Goal: Task Accomplishment & Management: Complete application form

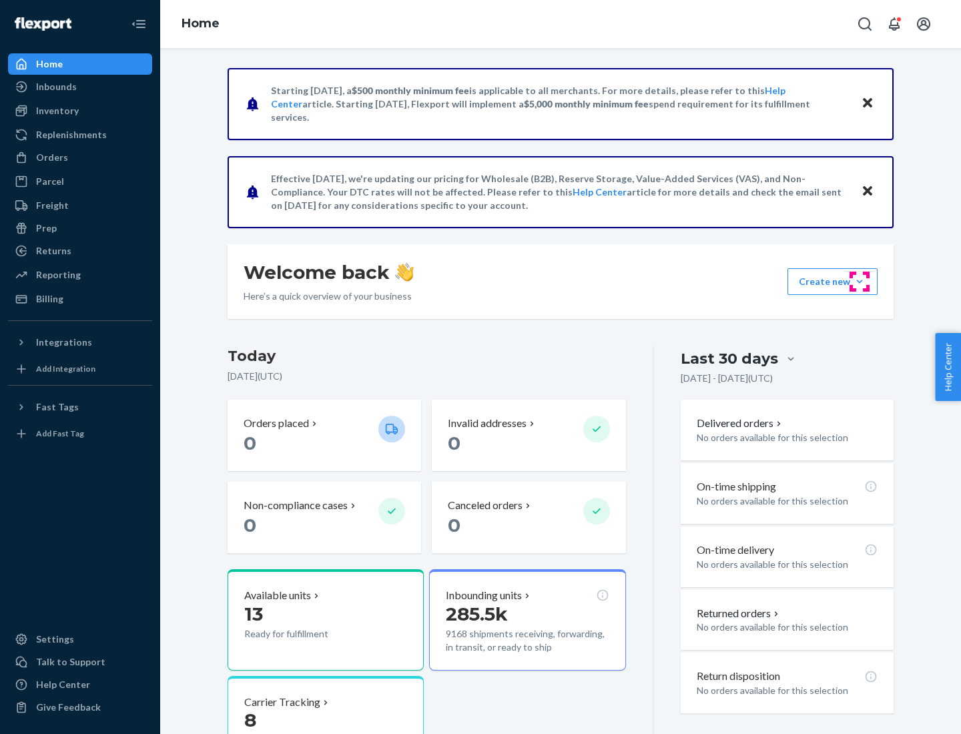
click at [860, 282] on button "Create new Create new inbound Create new order Create new product" at bounding box center [833, 281] width 90 height 27
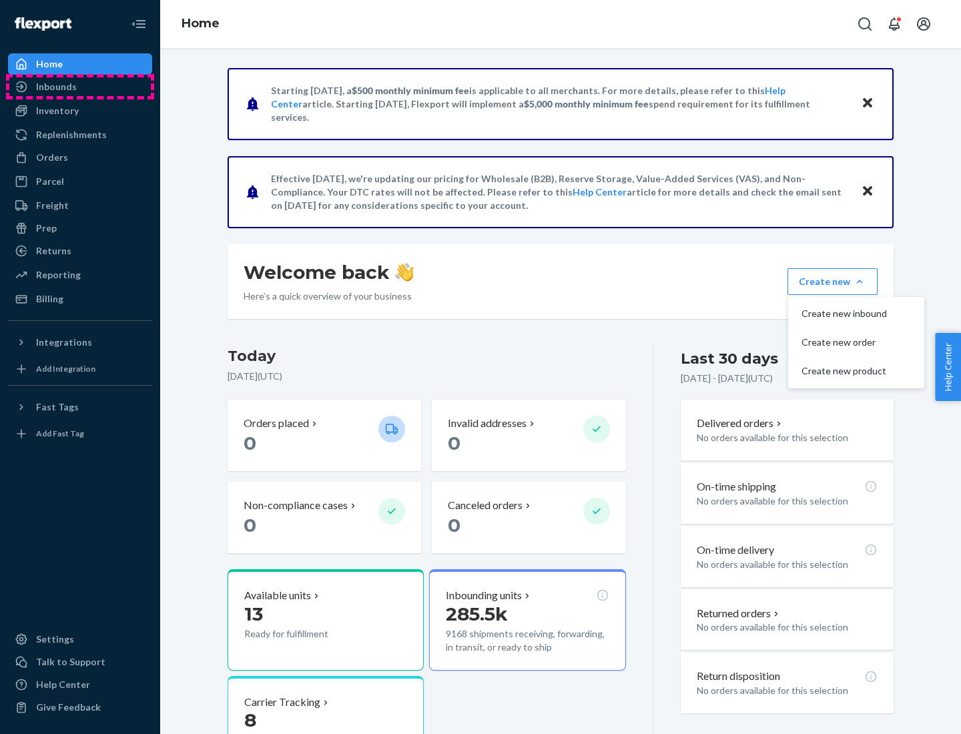
click at [80, 87] on div "Inbounds" at bounding box center [80, 86] width 142 height 19
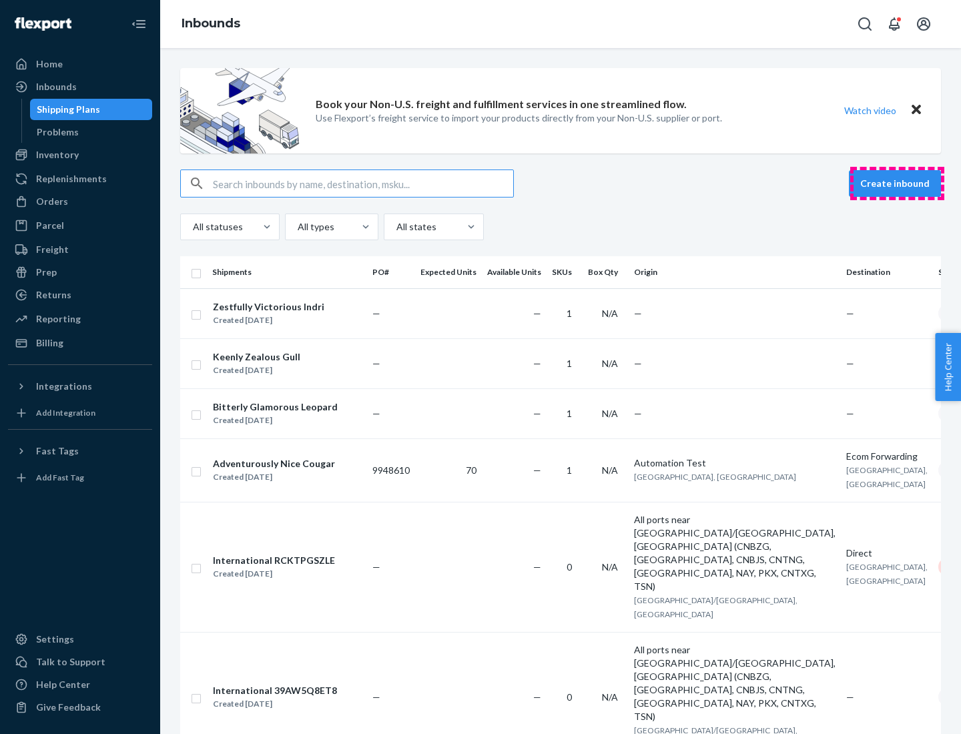
click at [897, 184] on button "Create inbound" at bounding box center [895, 183] width 92 height 27
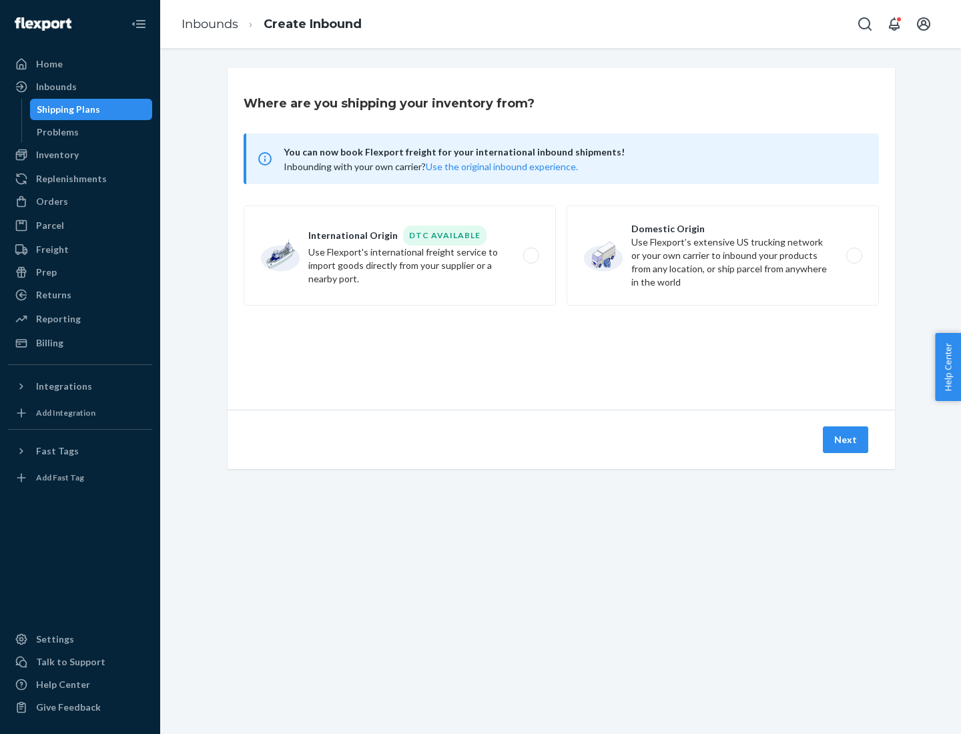
click at [723, 256] on label "Domestic Origin Use Flexport’s extensive US trucking network or your own carrie…" at bounding box center [723, 256] width 312 height 100
click at [854, 256] on input "Domestic Origin Use Flexport’s extensive US trucking network or your own carrie…" at bounding box center [858, 256] width 9 height 9
radio input "true"
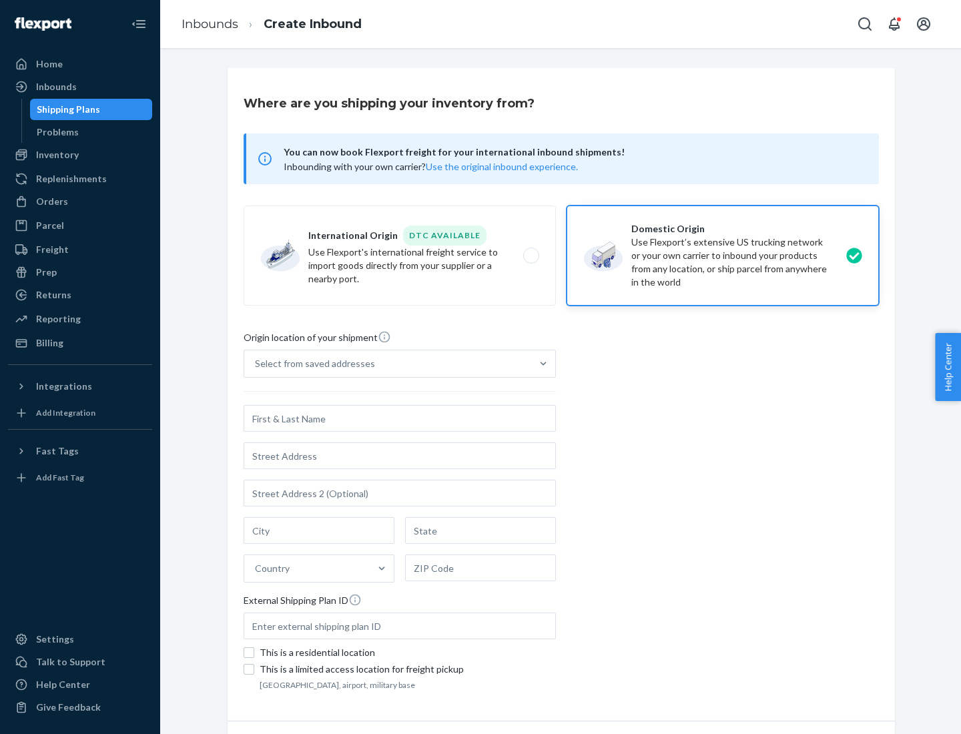
click at [388, 364] on div "Select from saved addresses" at bounding box center [387, 363] width 287 height 27
click at [256, 364] on input "Select from saved addresses" at bounding box center [255, 363] width 1 height 13
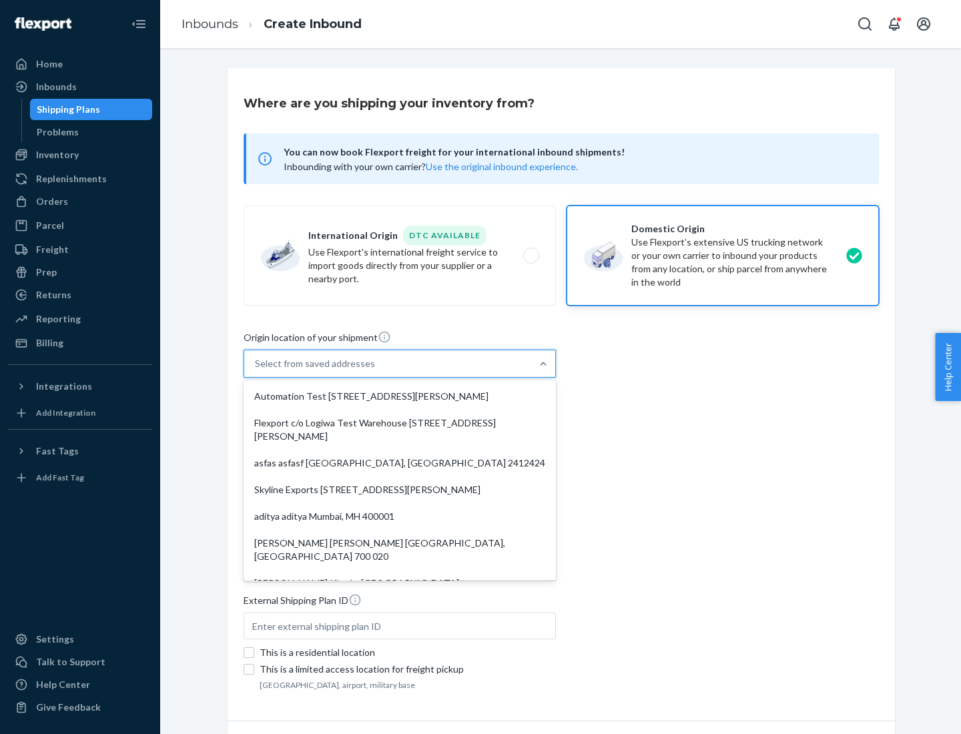
scroll to position [5, 0]
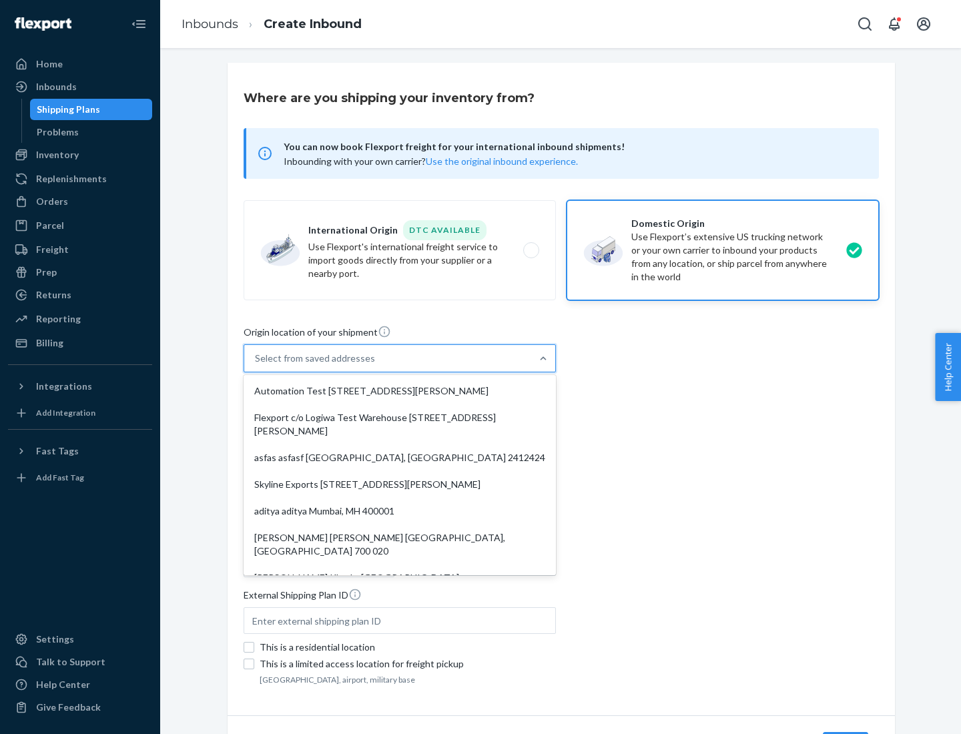
click at [400, 391] on div "Automation Test [STREET_ADDRESS][PERSON_NAME]" at bounding box center [399, 391] width 307 height 27
click at [256, 365] on input "option Automation Test [STREET_ADDRESS][PERSON_NAME]. 9 results available. Use …" at bounding box center [255, 358] width 1 height 13
type input "Automation Test"
type input "9th Floor"
type input "[GEOGRAPHIC_DATA]"
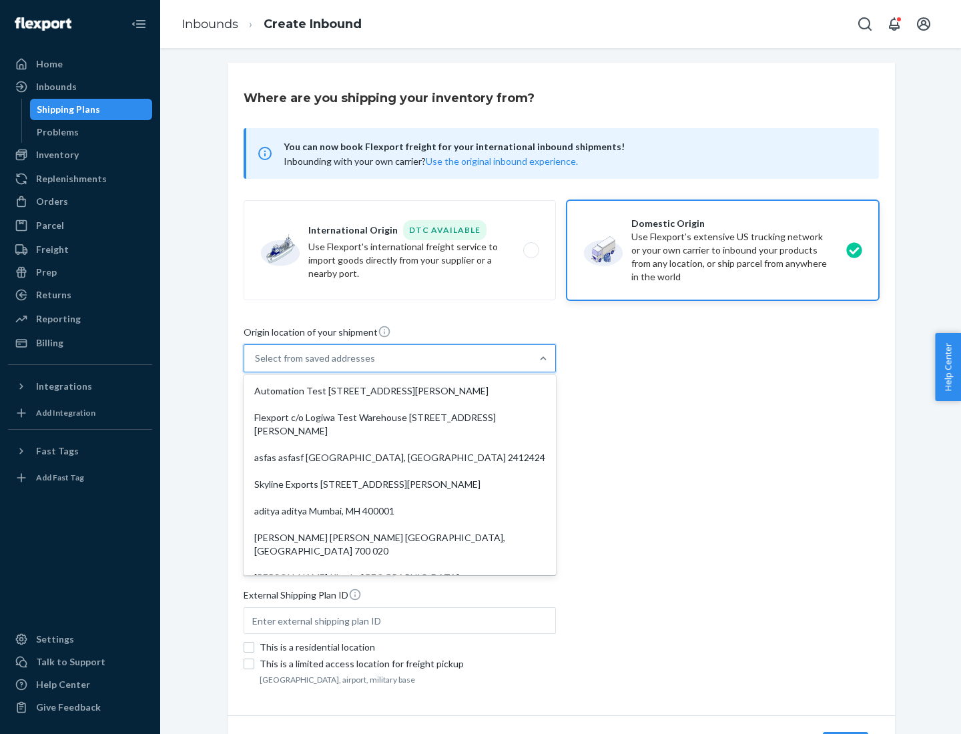
type input "CA"
type input "94104"
type input "[STREET_ADDRESS][PERSON_NAME]"
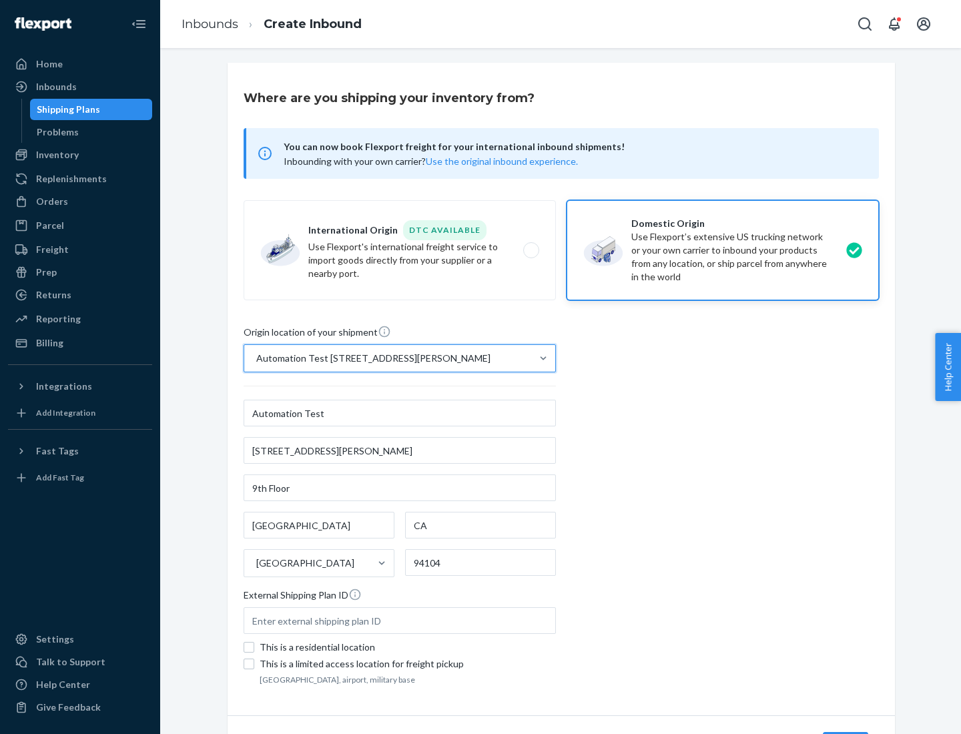
scroll to position [78, 0]
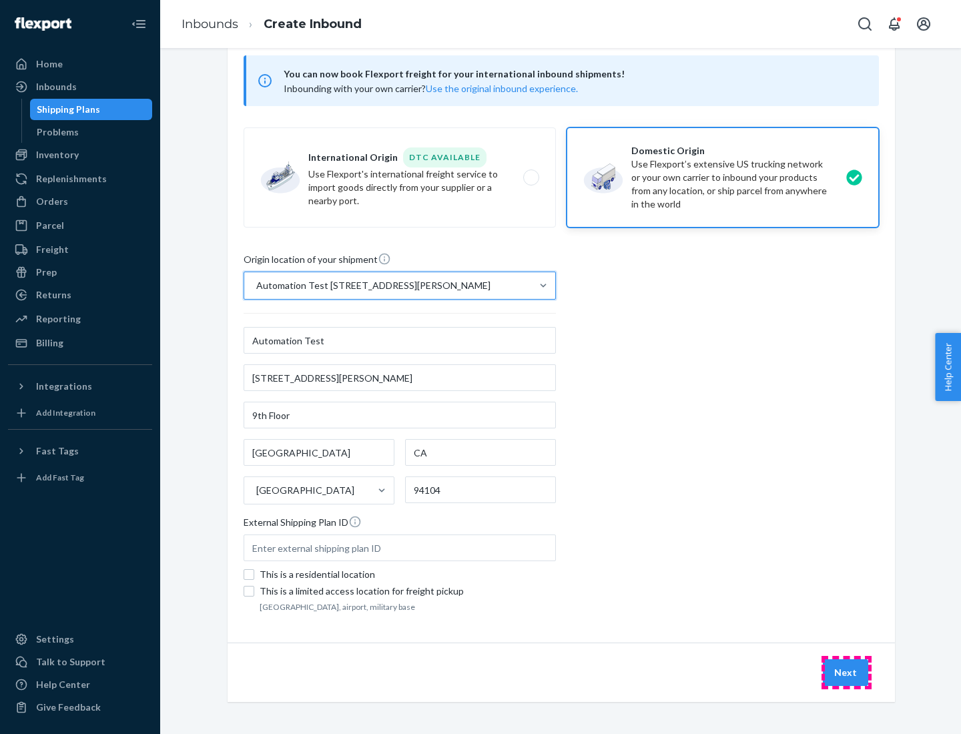
click at [847, 673] on button "Next" at bounding box center [845, 673] width 45 height 27
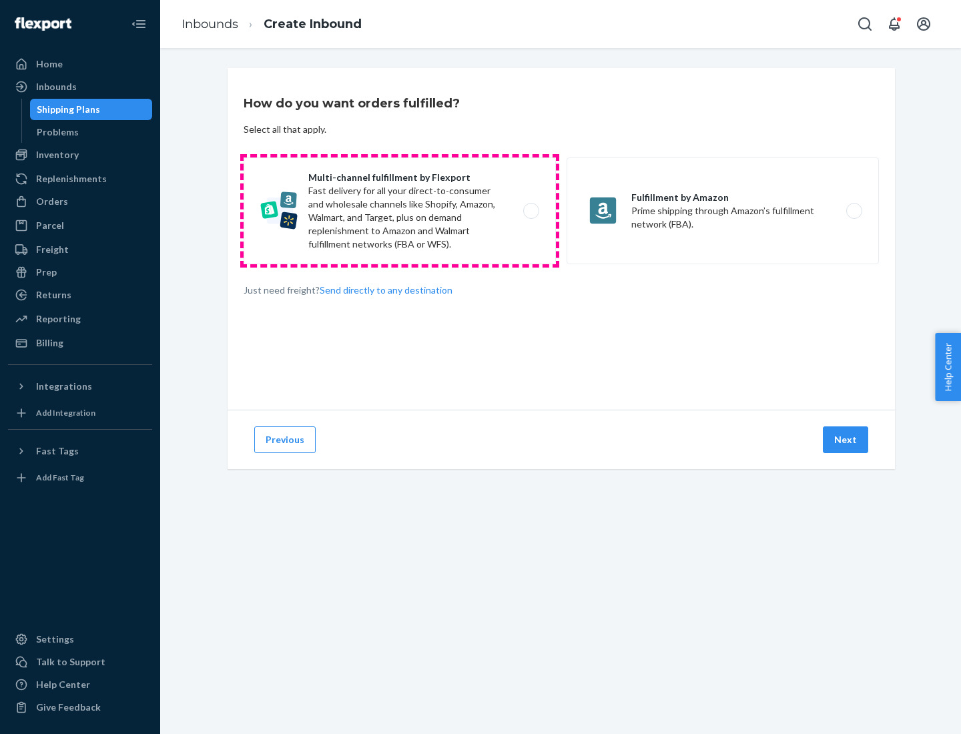
click at [400, 211] on label "Multi-channel fulfillment by Flexport Fast delivery for all your direct-to-cons…" at bounding box center [400, 211] width 312 height 107
click at [531, 211] on input "Multi-channel fulfillment by Flexport Fast delivery for all your direct-to-cons…" at bounding box center [535, 211] width 9 height 9
radio input "true"
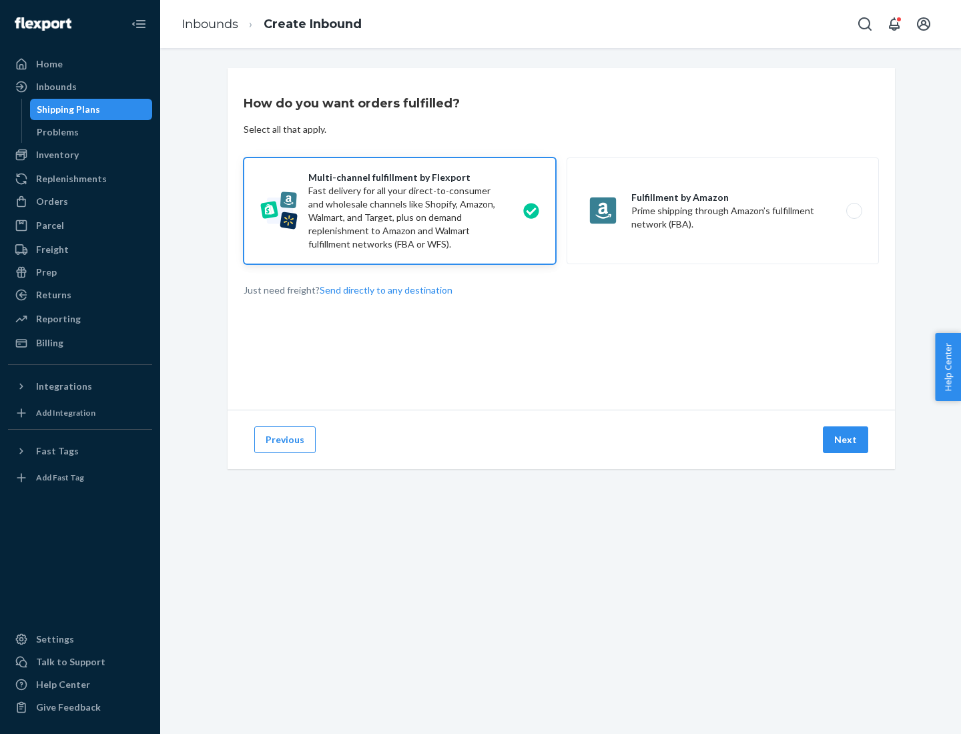
click at [847, 440] on button "Next" at bounding box center [845, 440] width 45 height 27
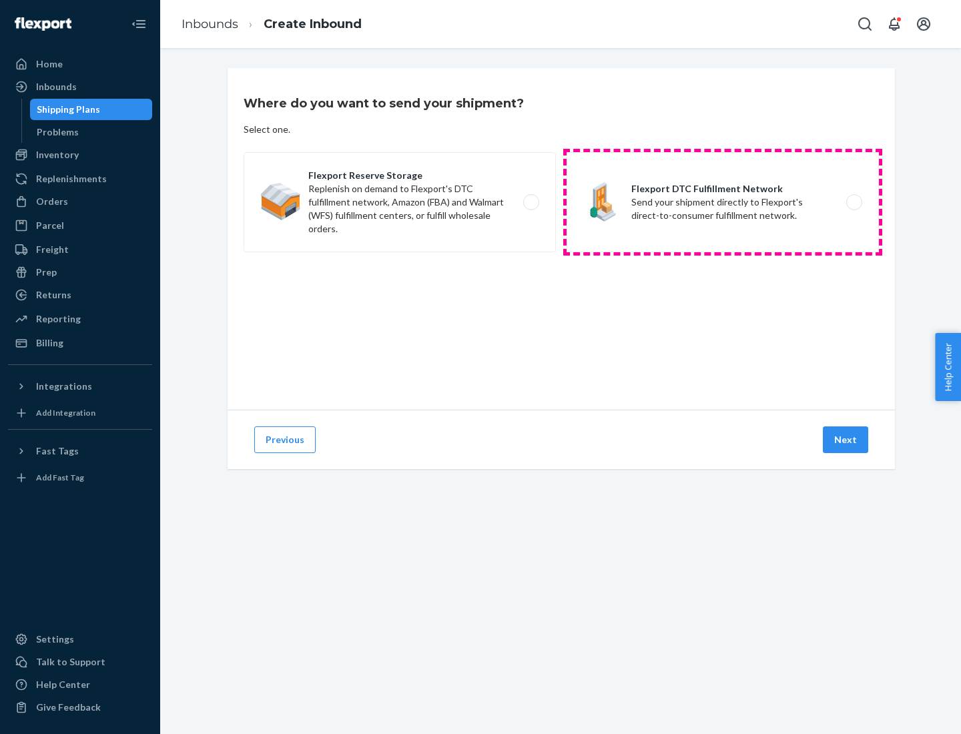
click at [723, 202] on label "Flexport DTC Fulfillment Network Send your shipment directly to Flexport's dire…" at bounding box center [723, 202] width 312 height 100
click at [854, 202] on input "Flexport DTC Fulfillment Network Send your shipment directly to Flexport's dire…" at bounding box center [858, 202] width 9 height 9
radio input "true"
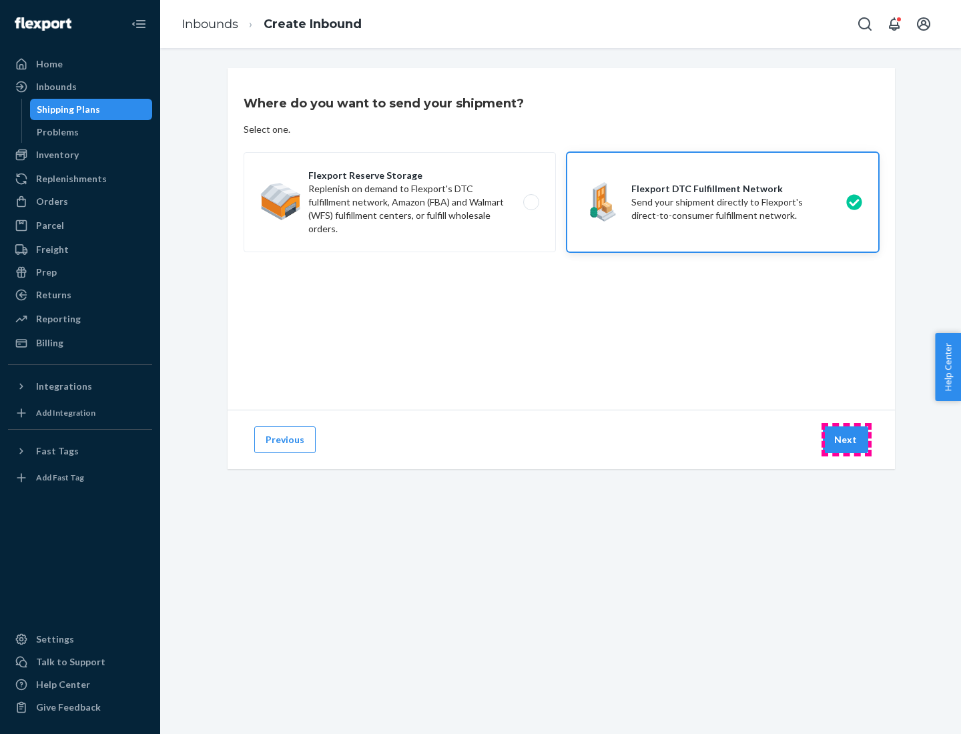
click at [847, 440] on button "Next" at bounding box center [845, 440] width 45 height 27
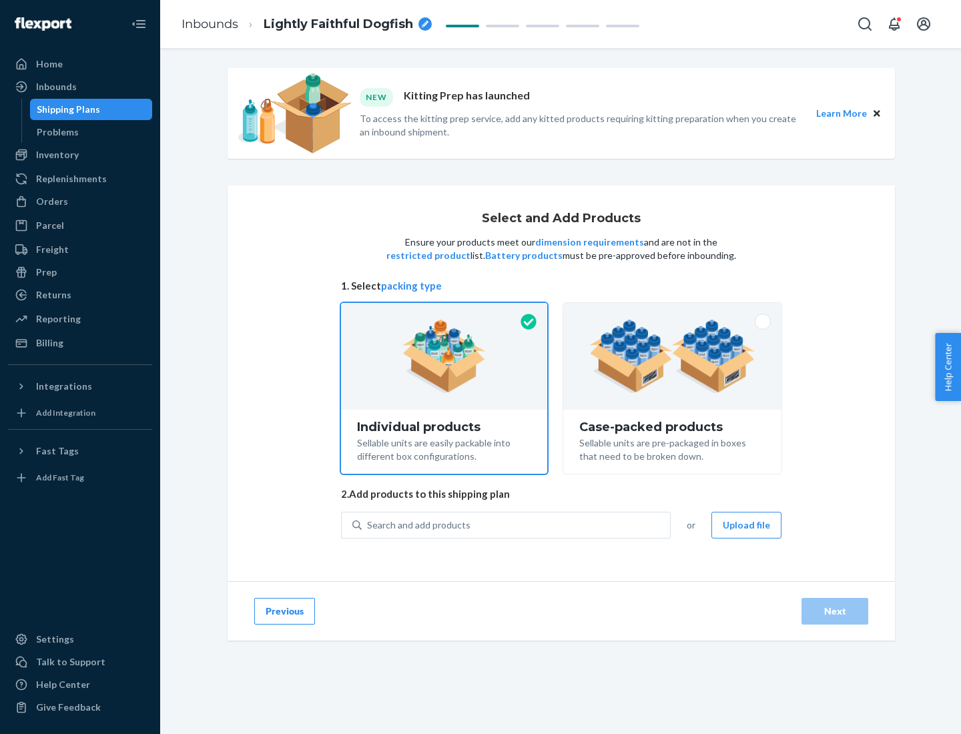
click at [673, 356] on img at bounding box center [672, 356] width 166 height 73
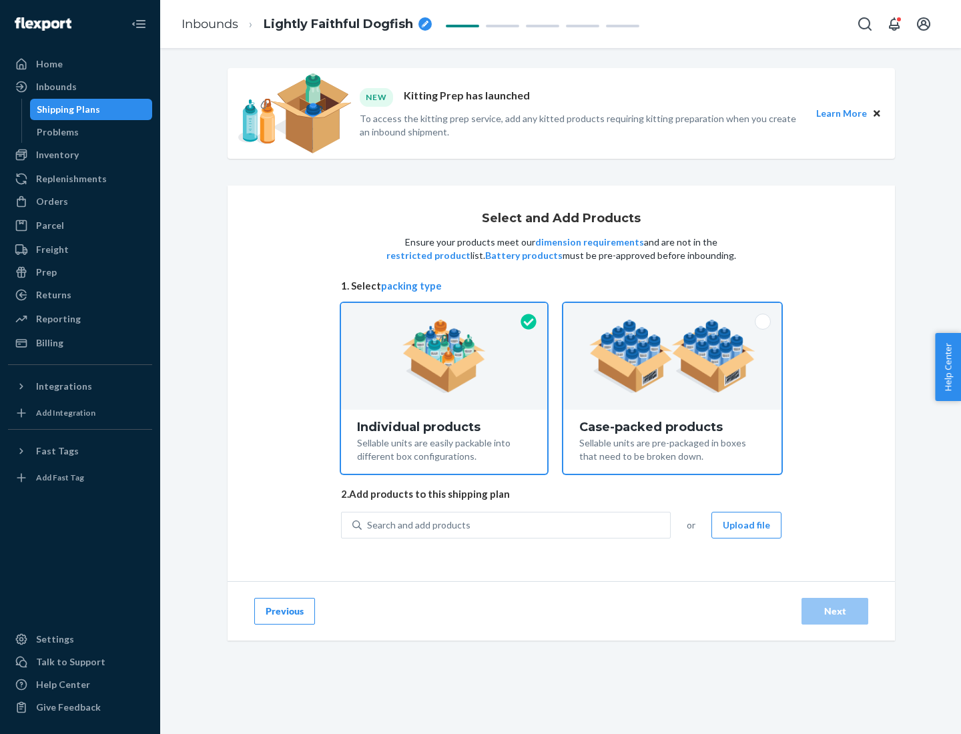
click at [673, 312] on input "Case-packed products Sellable units are pre-packaged in boxes that need to be b…" at bounding box center [672, 307] width 9 height 9
radio input "true"
radio input "false"
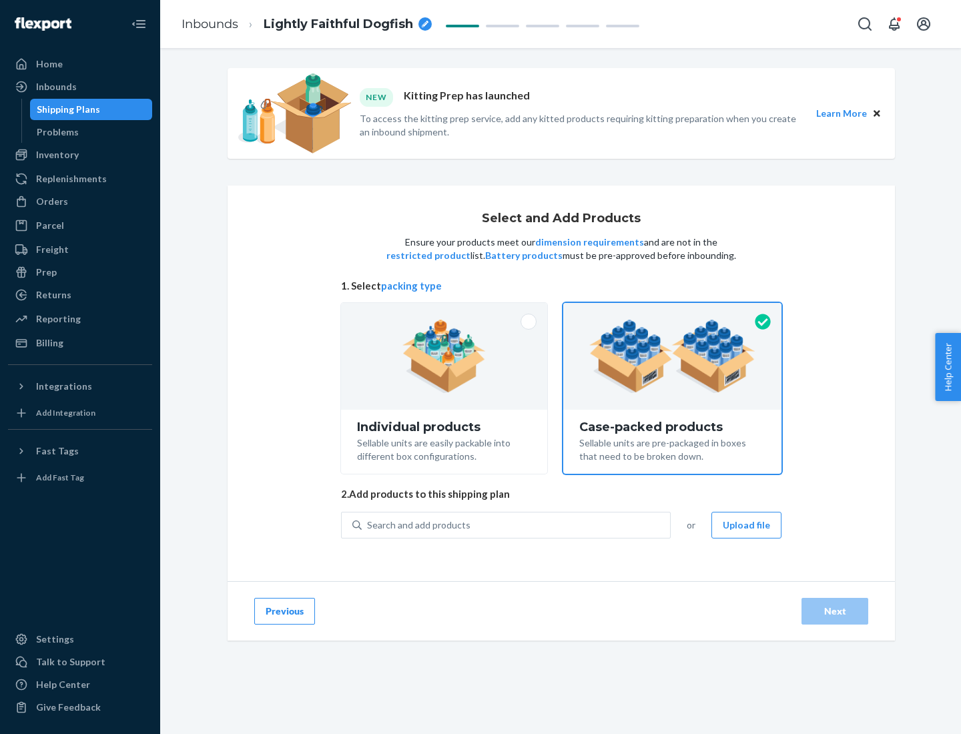
click at [517, 525] on div "Search and add products" at bounding box center [516, 525] width 308 height 24
click at [369, 525] on input "Search and add products" at bounding box center [367, 525] width 1 height 13
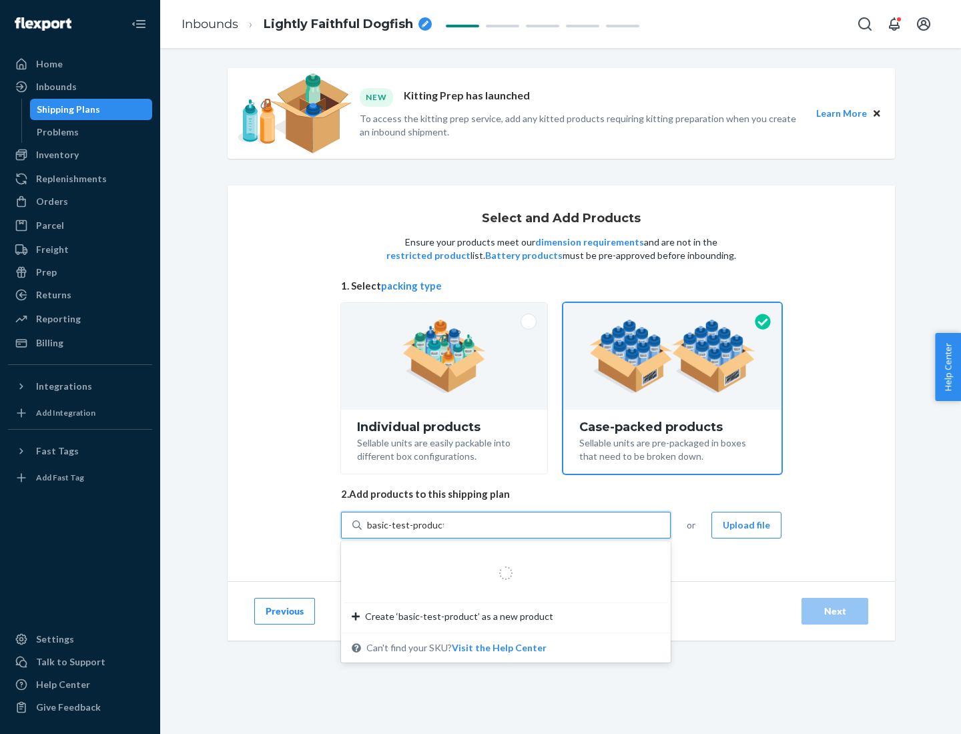
type input "basic-test-product-1"
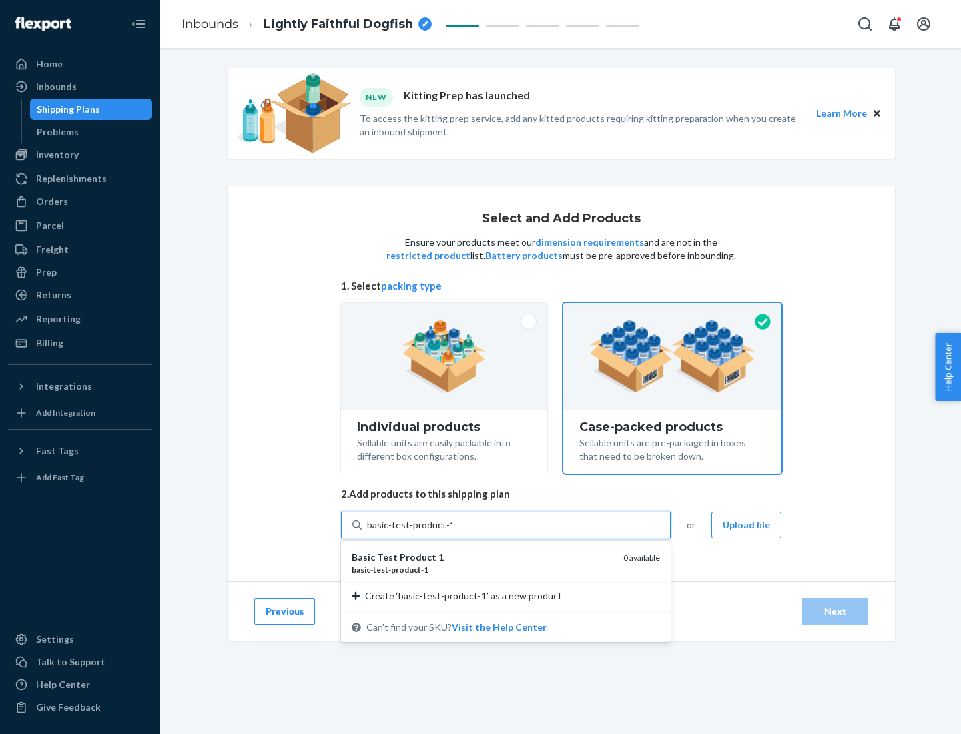
click at [483, 569] on div "basic - test - product - 1" at bounding box center [482, 569] width 261 height 11
click at [453, 532] on input "basic-test-product-1" at bounding box center [409, 525] width 85 height 13
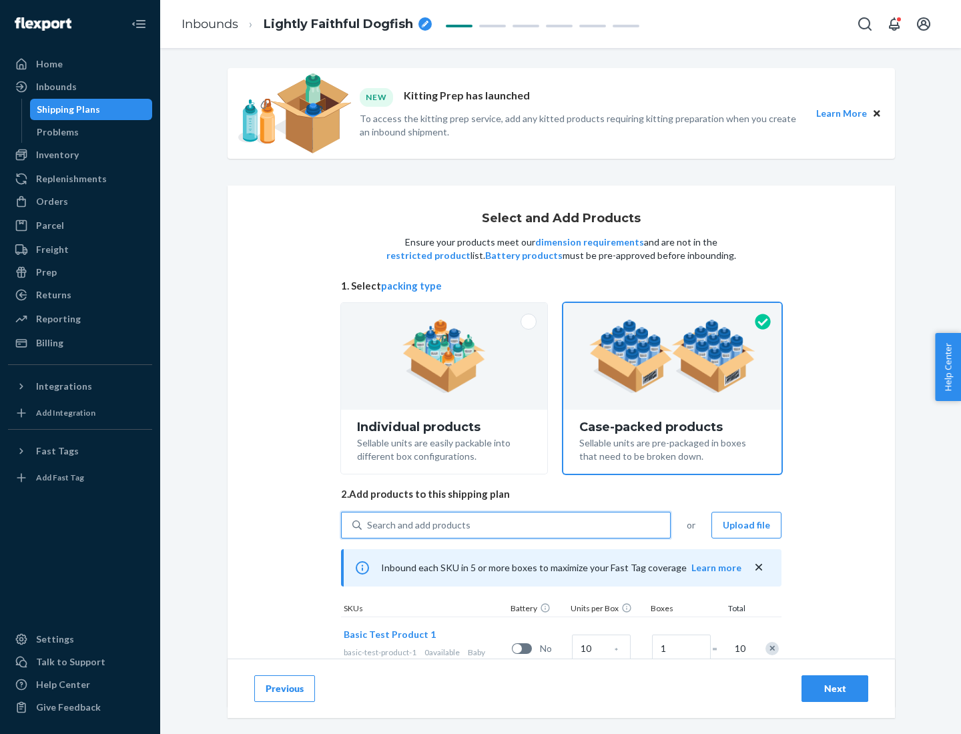
scroll to position [48, 0]
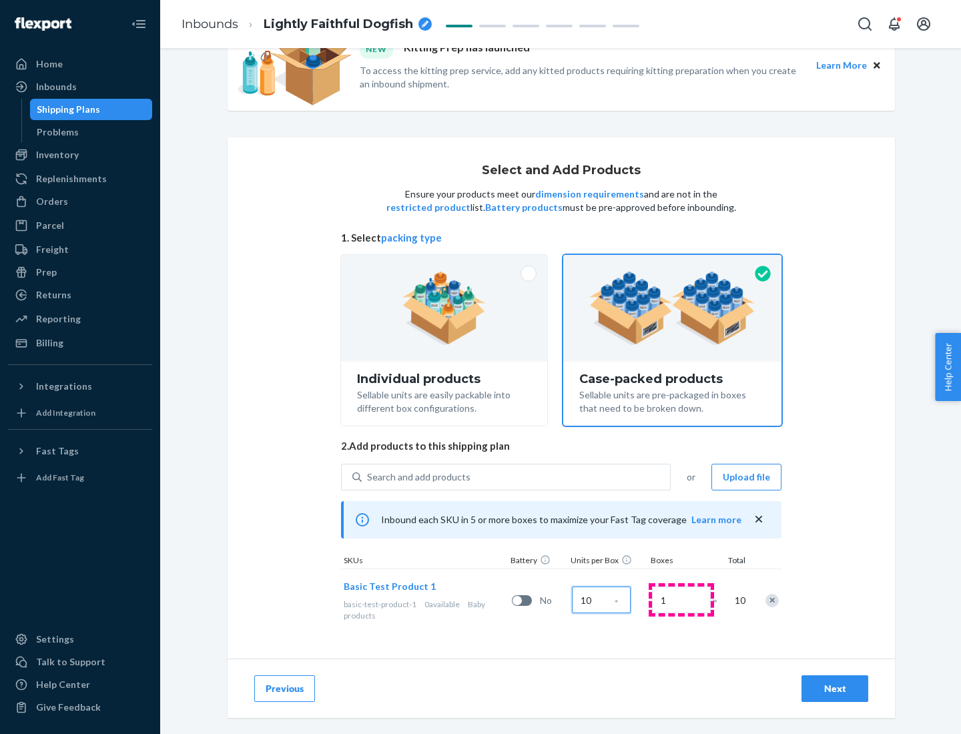
type input "10"
type input "7"
click at [835, 689] on div "Next" at bounding box center [835, 688] width 44 height 13
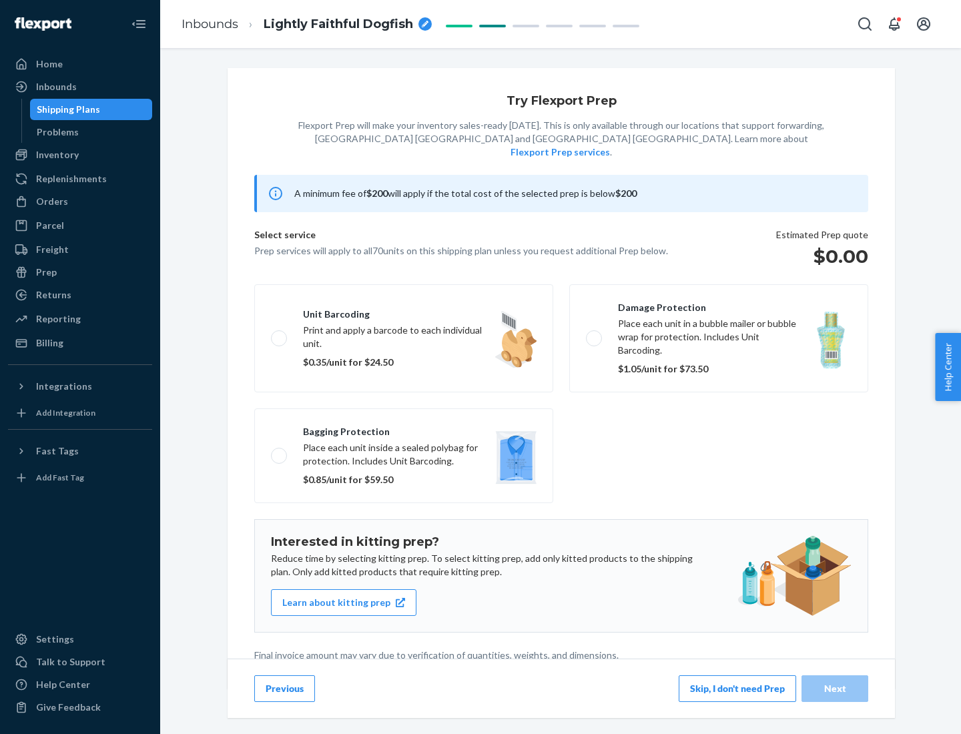
scroll to position [3, 0]
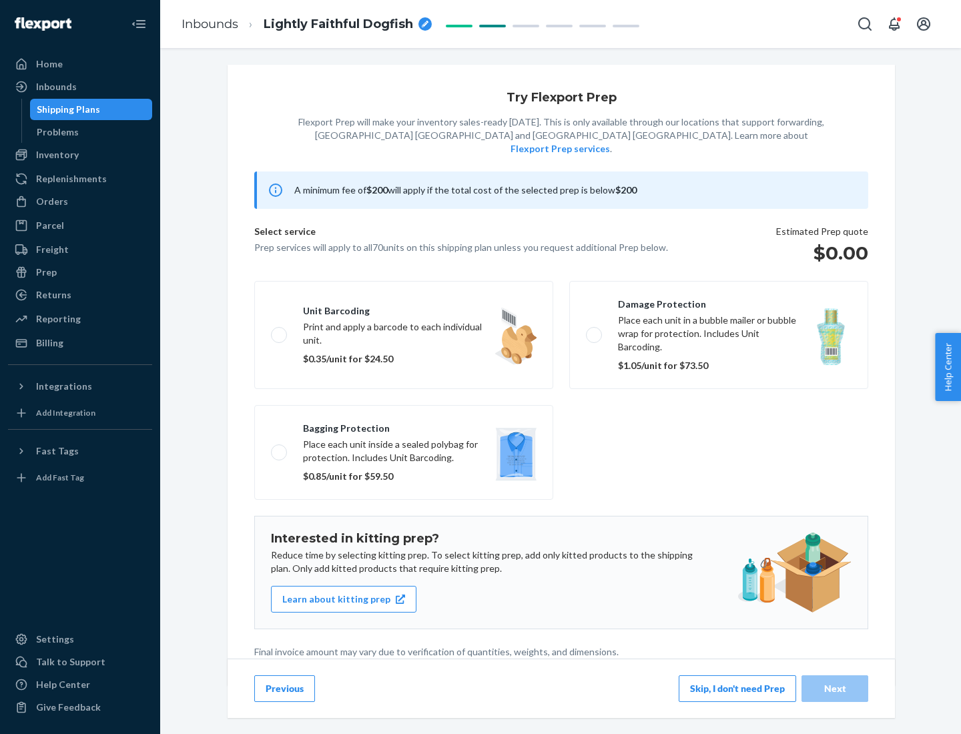
click at [738, 688] on button "Skip, I don't need Prep" at bounding box center [737, 689] width 117 height 27
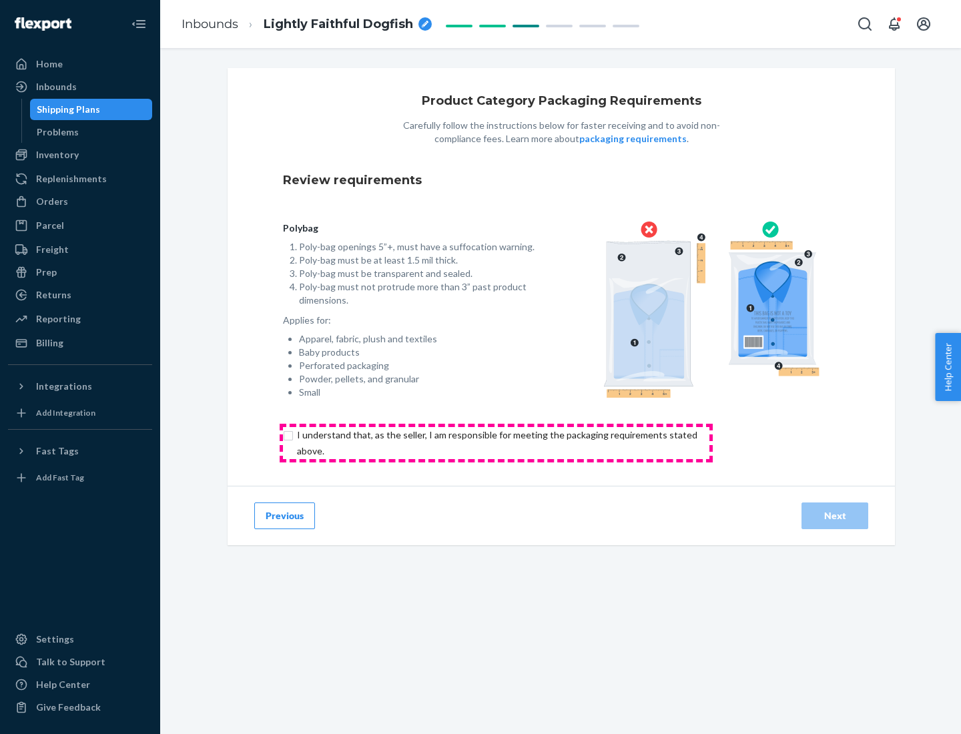
click at [496, 443] on input "checkbox" at bounding box center [505, 443] width 444 height 32
checkbox input "true"
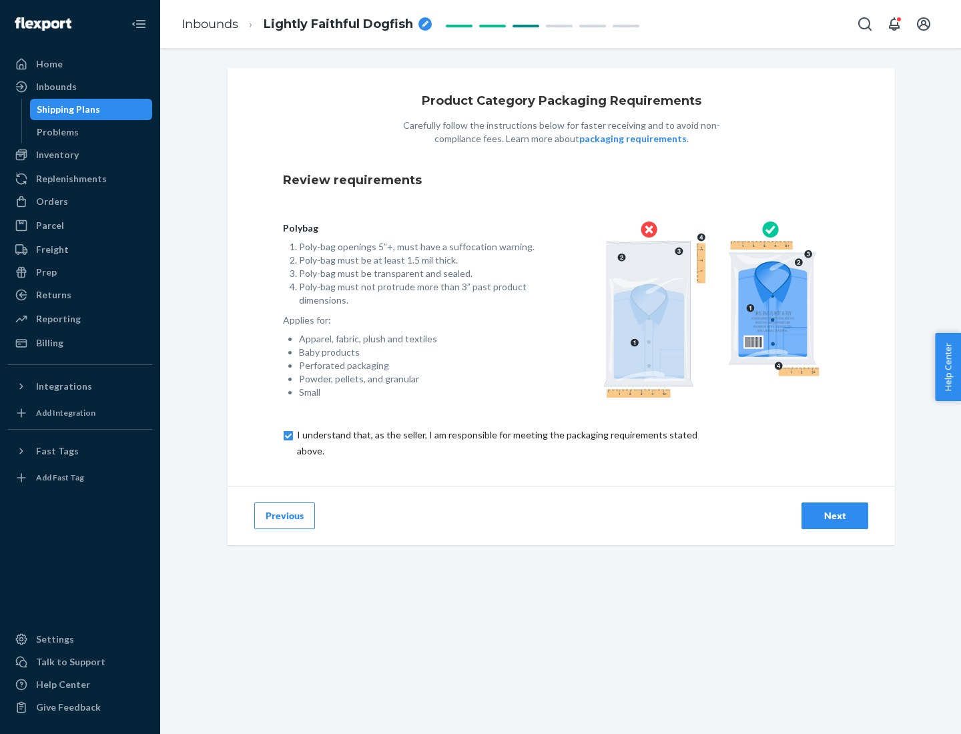
click at [835, 515] on div "Next" at bounding box center [835, 515] width 44 height 13
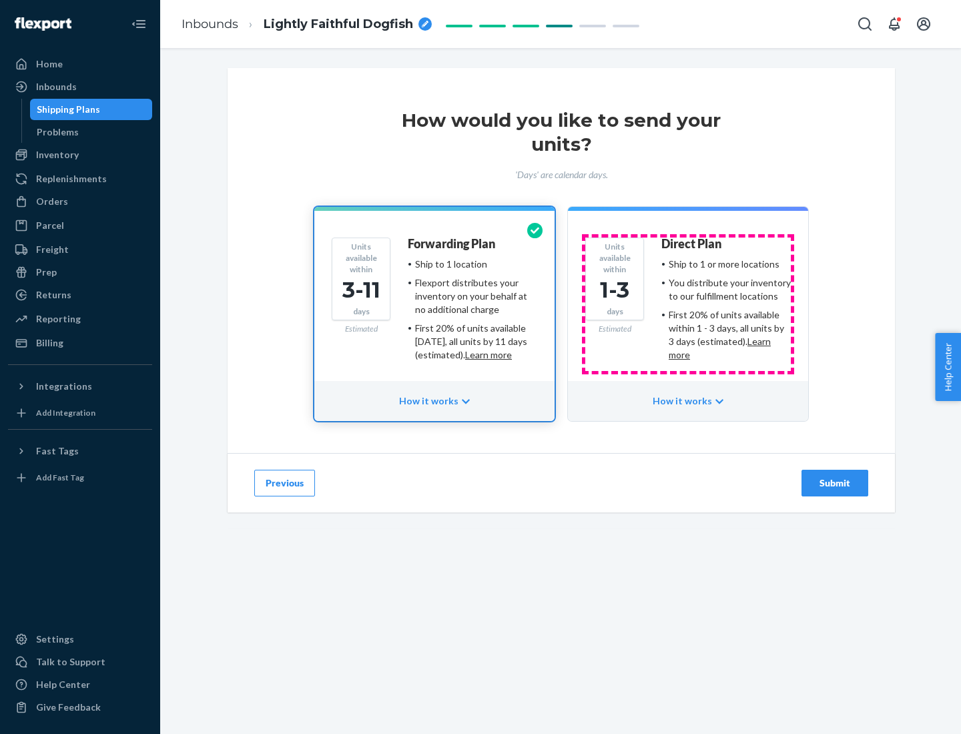
click at [688, 304] on ul "Ship to 1 or more locations You distribute your inventory to our fulfillment lo…" at bounding box center [727, 310] width 130 height 104
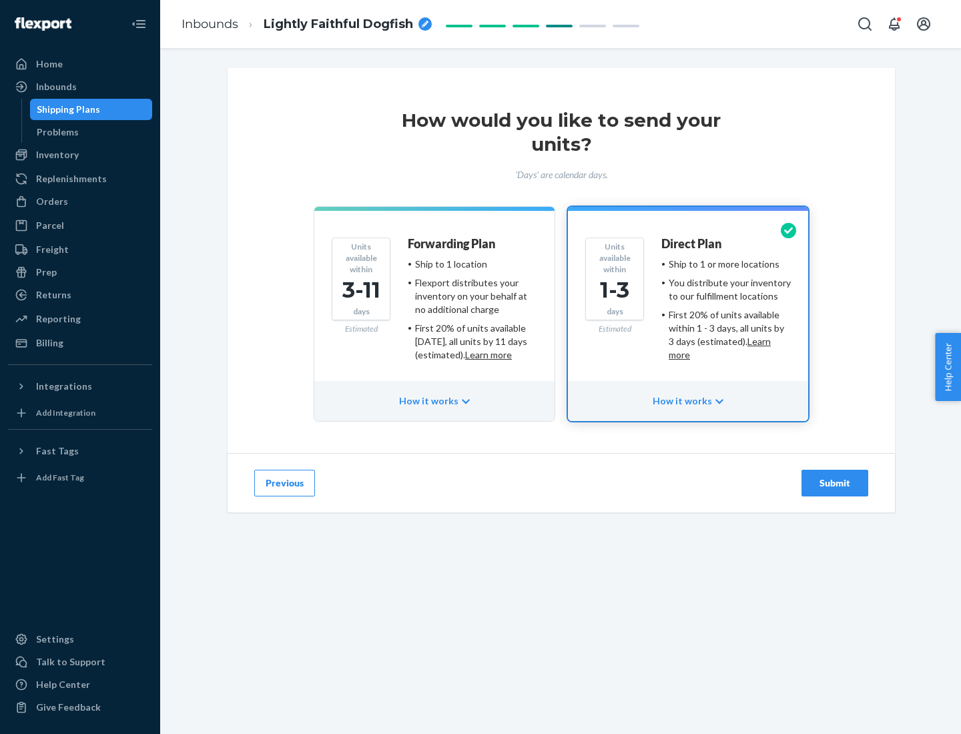
click at [835, 483] on div "Submit" at bounding box center [835, 483] width 44 height 13
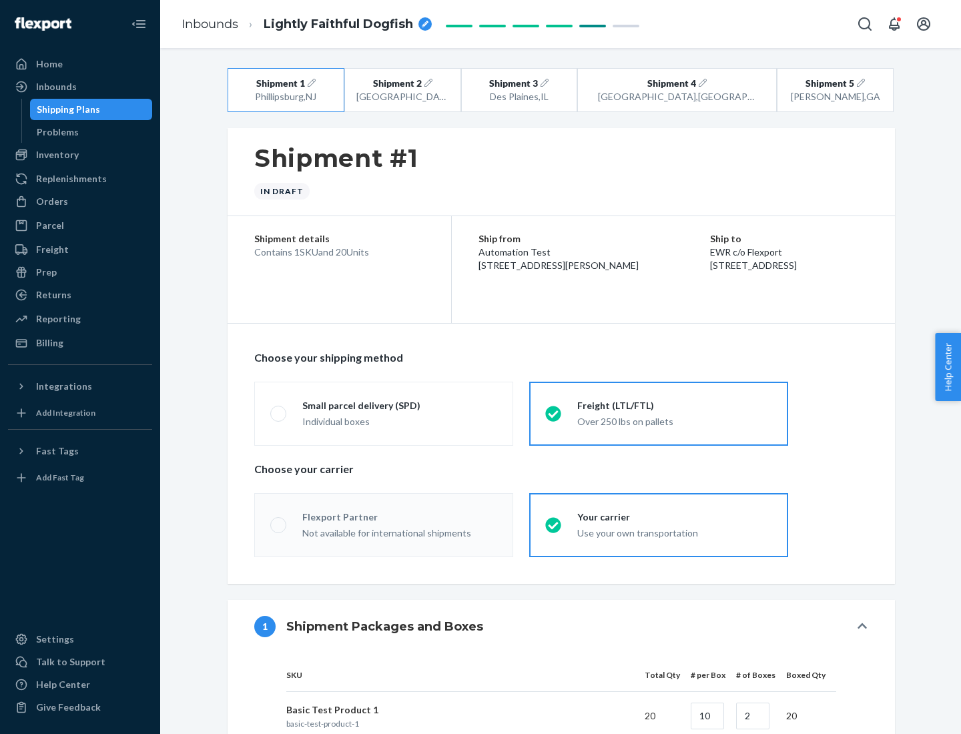
radio input "true"
radio input "false"
radio input "true"
radio input "false"
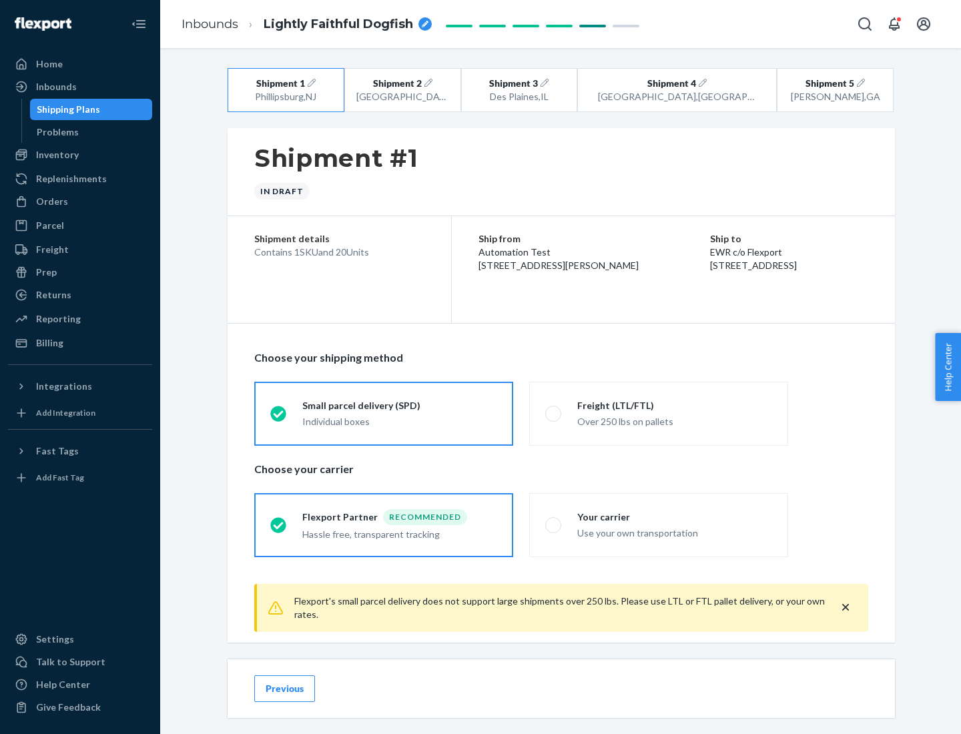
scroll to position [15, 0]
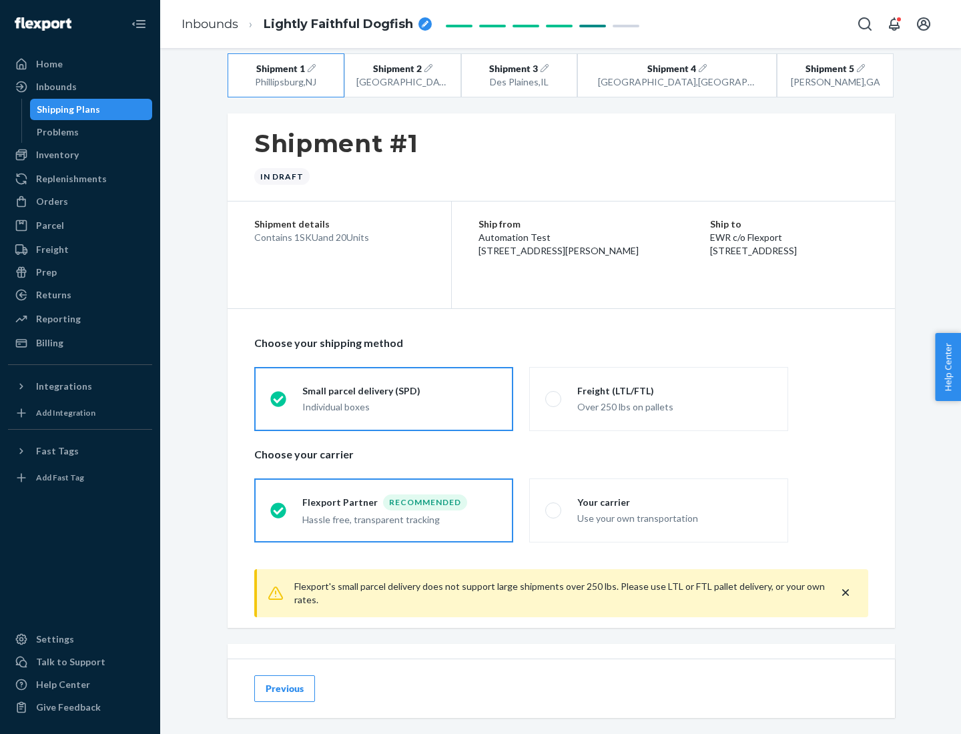
click at [675, 391] on div "Freight (LTL/FTL)" at bounding box center [674, 391] width 195 height 13
click at [554, 395] on input "Freight (LTL/FTL) Over 250 lbs on pallets" at bounding box center [549, 399] width 9 height 9
radio input "true"
radio input "false"
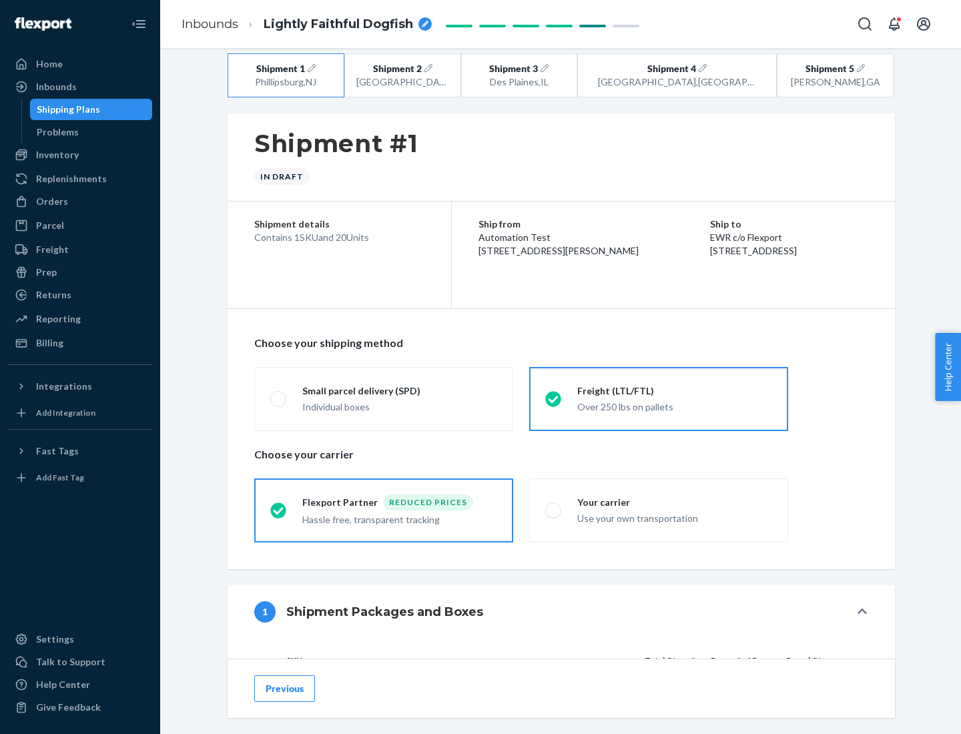
scroll to position [126, 0]
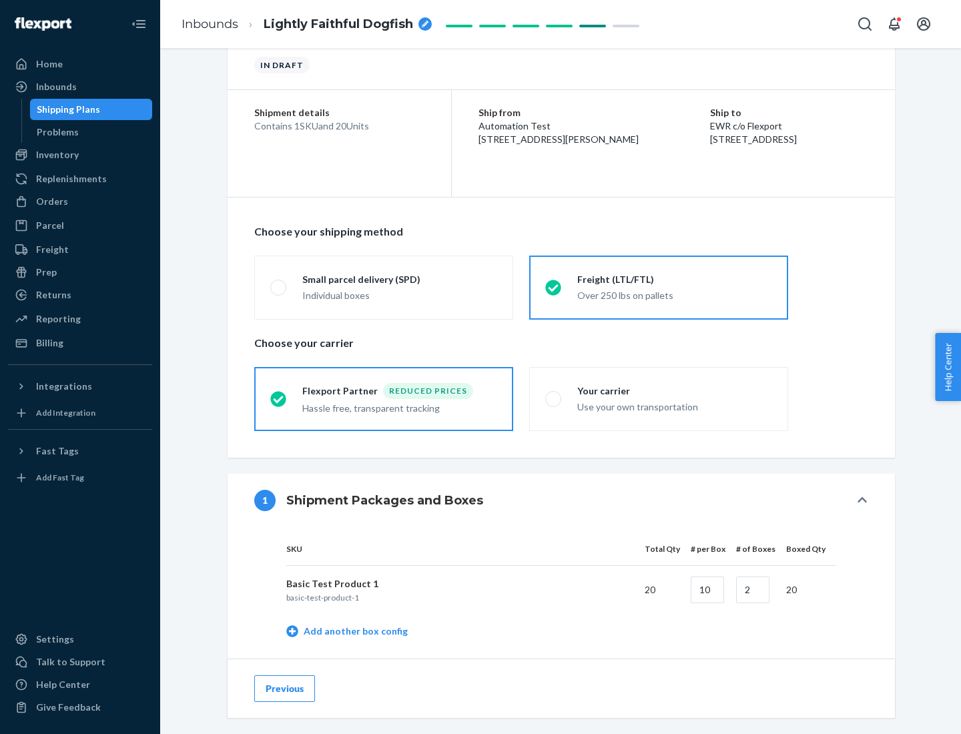
click at [675, 391] on div "Your carrier" at bounding box center [674, 391] width 195 height 13
click at [554, 395] on input "Your carrier Use your own transportation" at bounding box center [549, 399] width 9 height 9
radio input "true"
radio input "false"
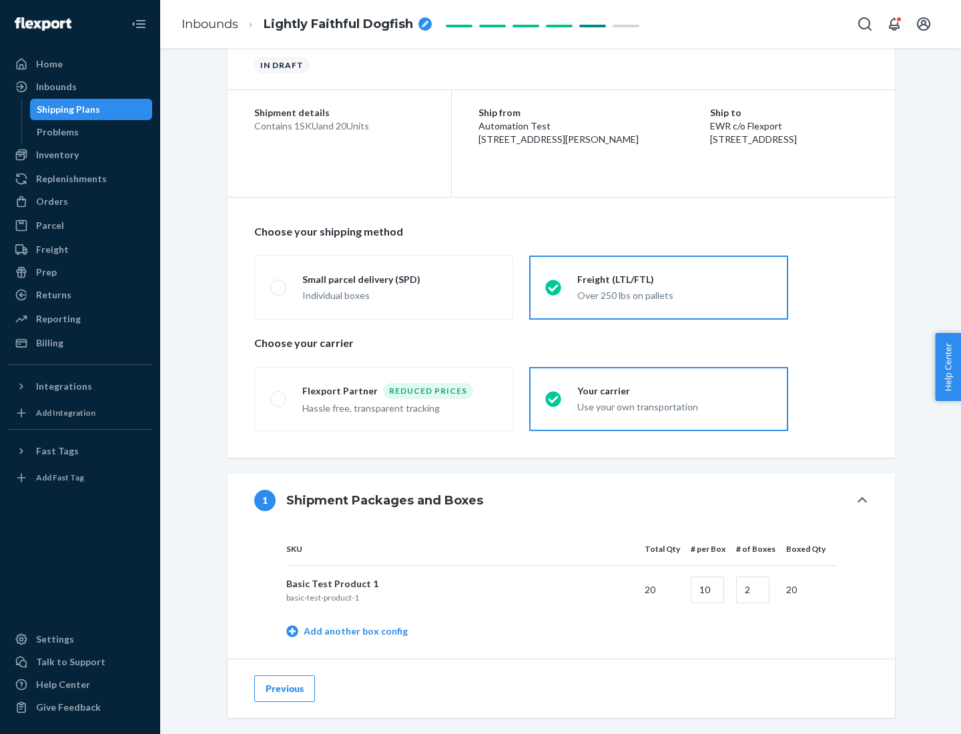
scroll to position [422, 0]
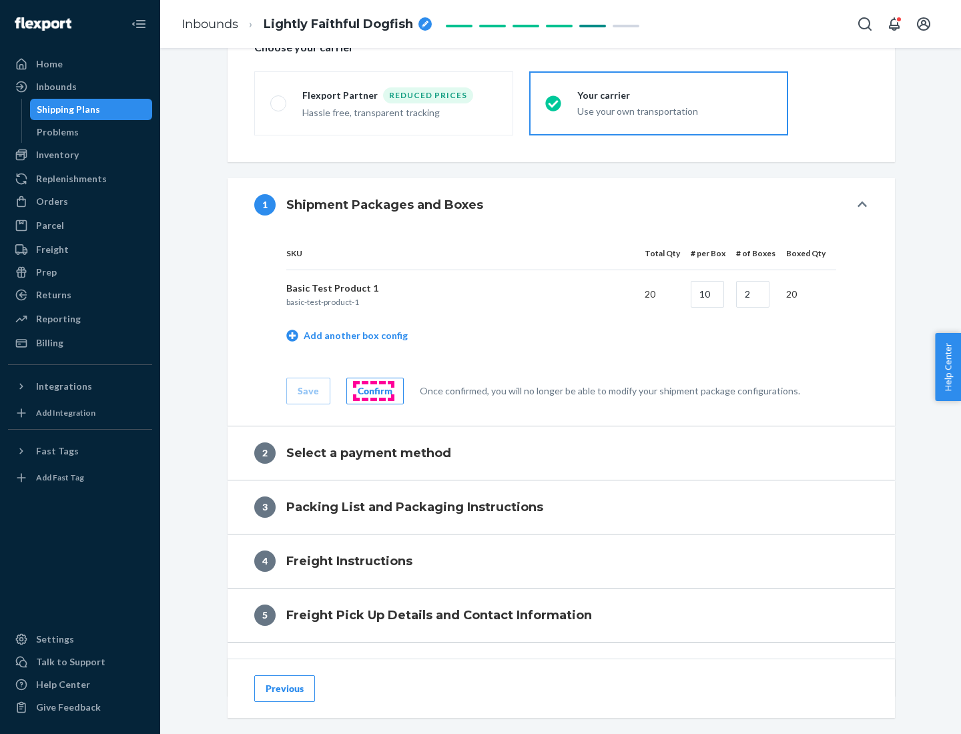
click at [373, 391] on div "Confirm" at bounding box center [375, 391] width 35 height 13
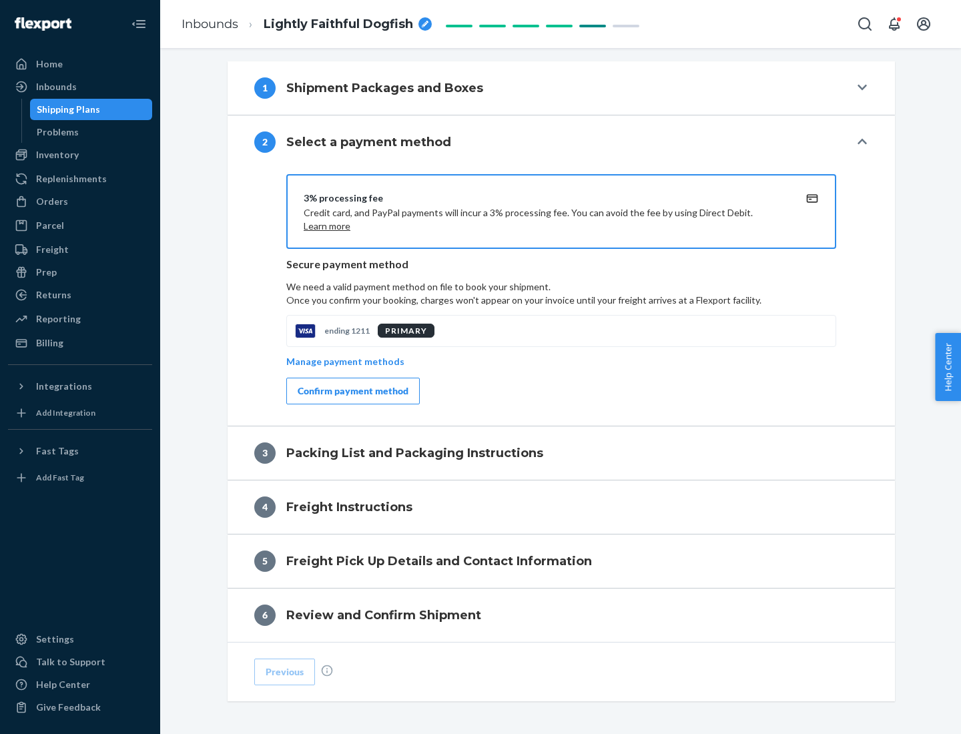
click at [352, 391] on div "Confirm payment method" at bounding box center [353, 391] width 111 height 13
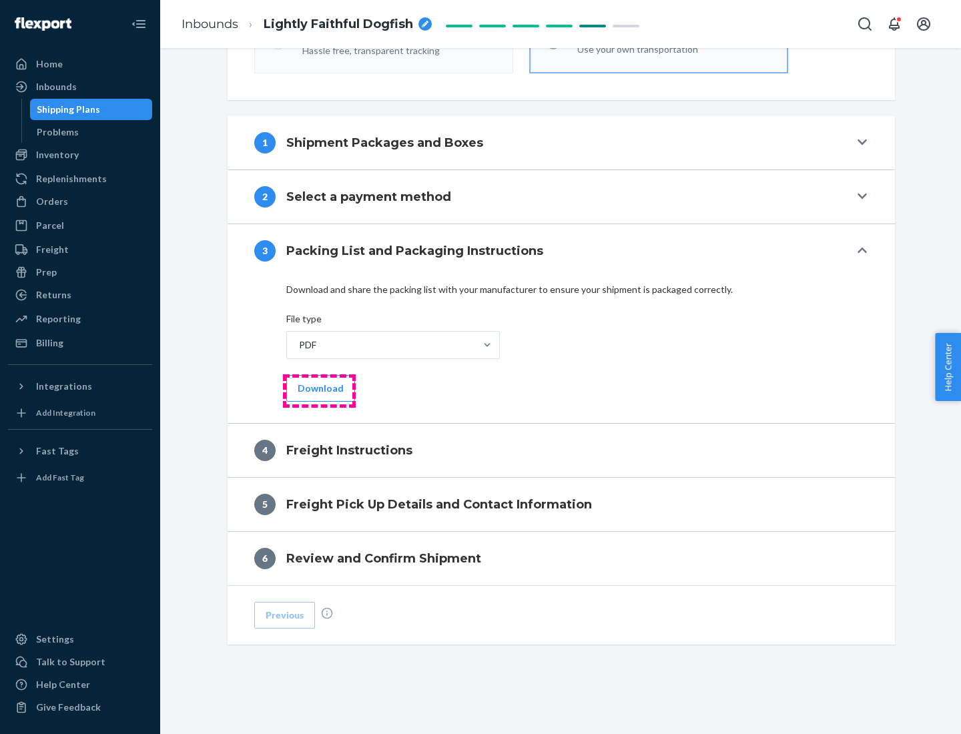
scroll to position [481, 0]
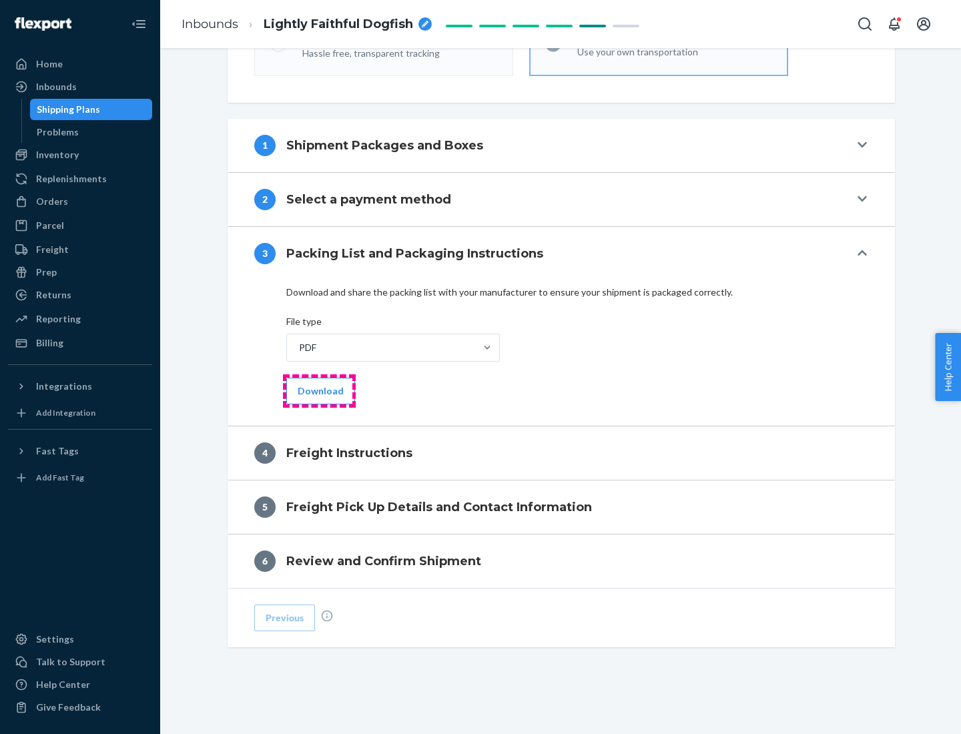
click at [319, 391] on button "Download" at bounding box center [320, 391] width 69 height 27
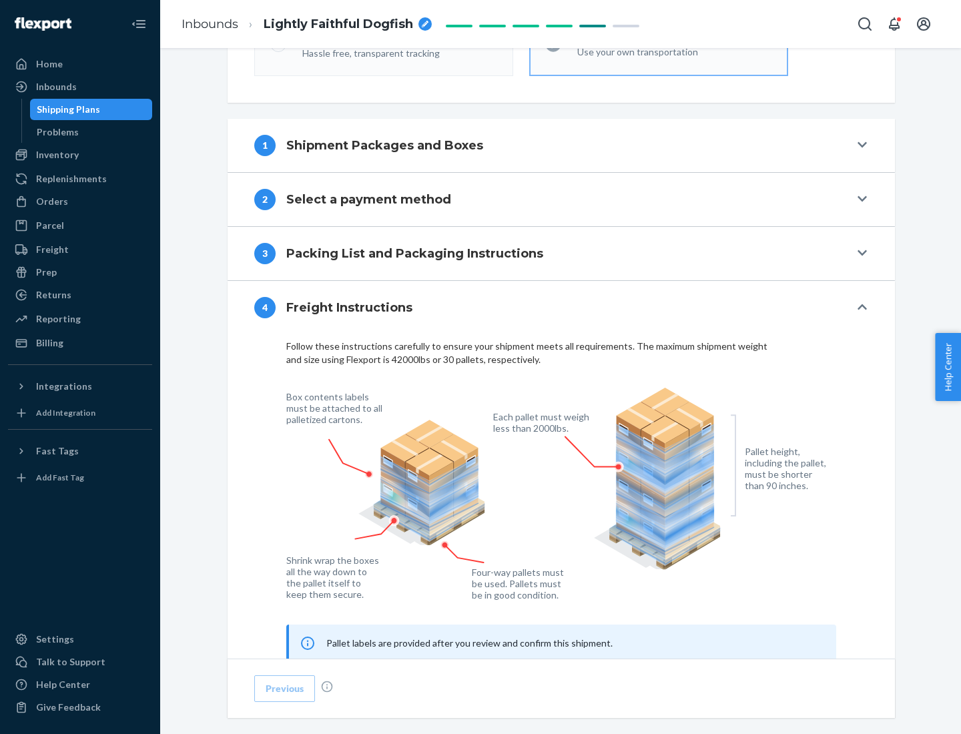
scroll to position [807, 0]
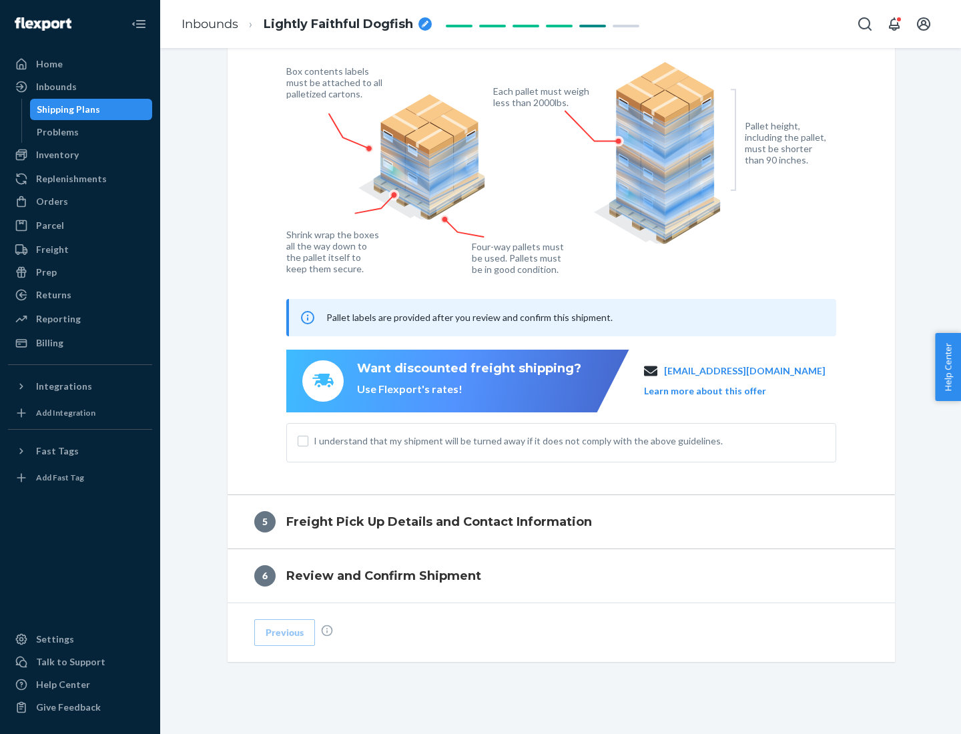
click at [722, 391] on button "Learn more about this offer" at bounding box center [705, 391] width 122 height 13
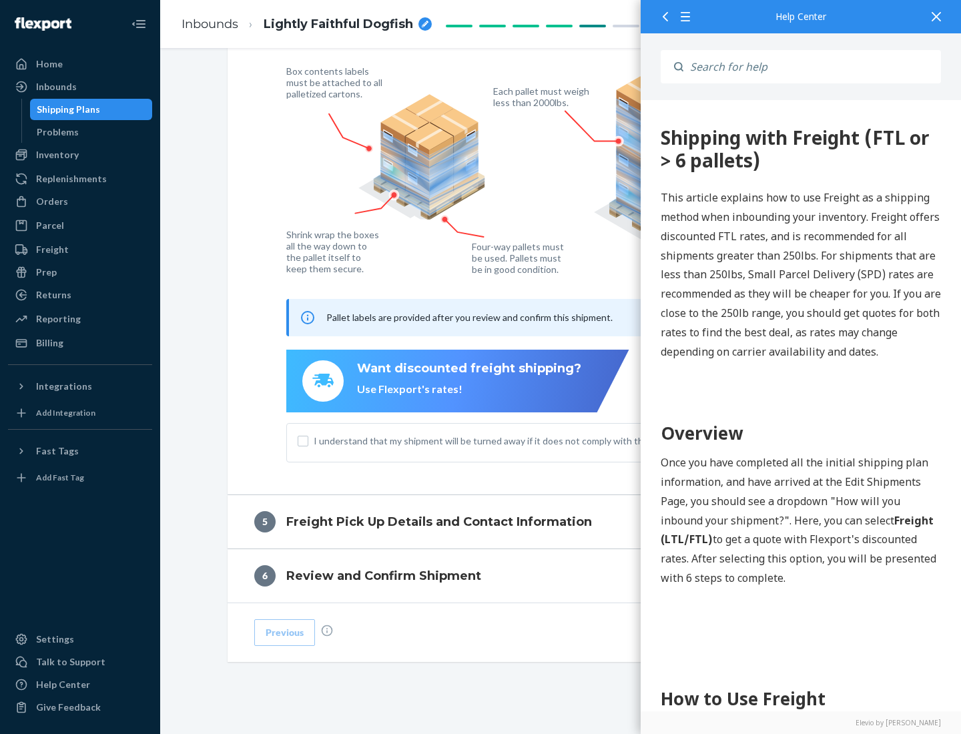
scroll to position [0, 0]
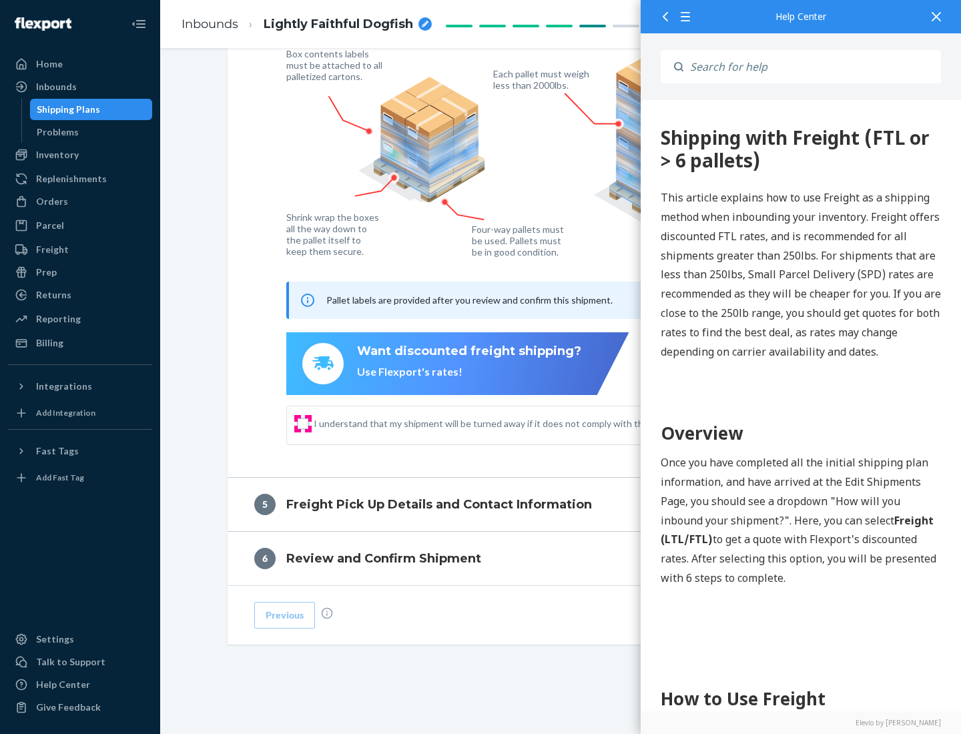
click at [303, 423] on input "I understand that my shipment will be turned away if it does not comply with th…" at bounding box center [303, 424] width 11 height 11
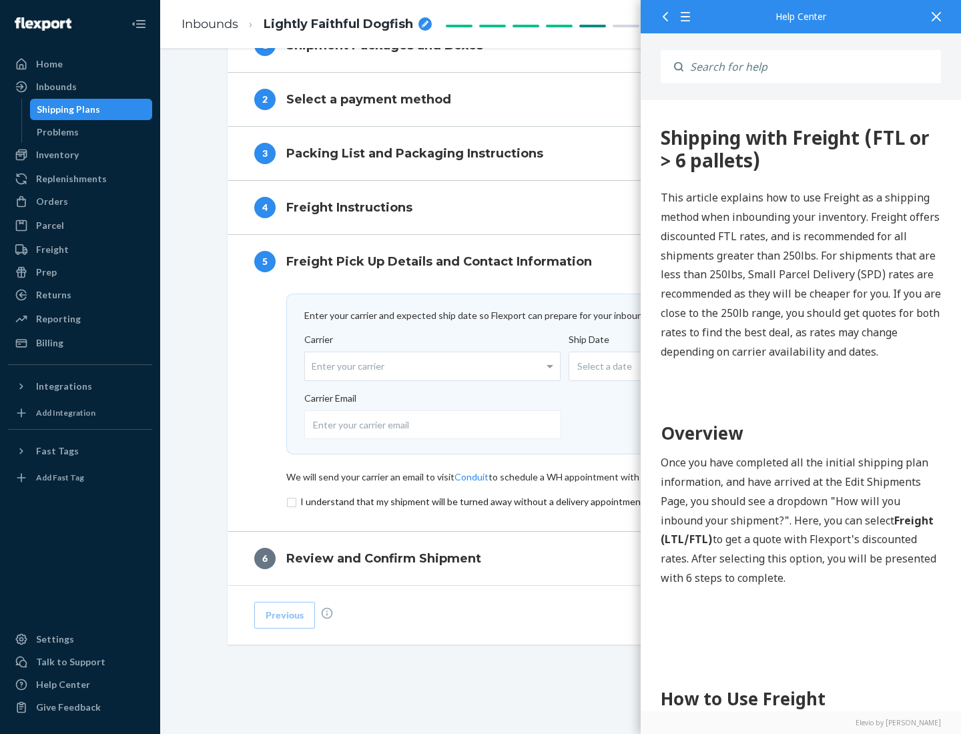
scroll to position [581, 0]
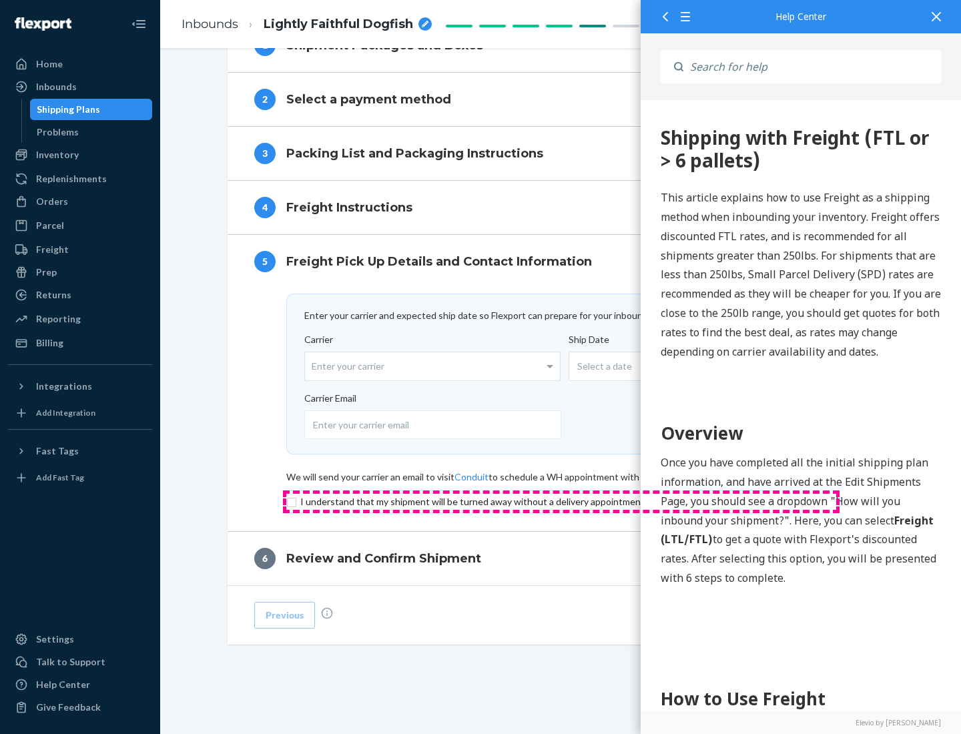
click at [561, 501] on input "checkbox" at bounding box center [561, 502] width 550 height 16
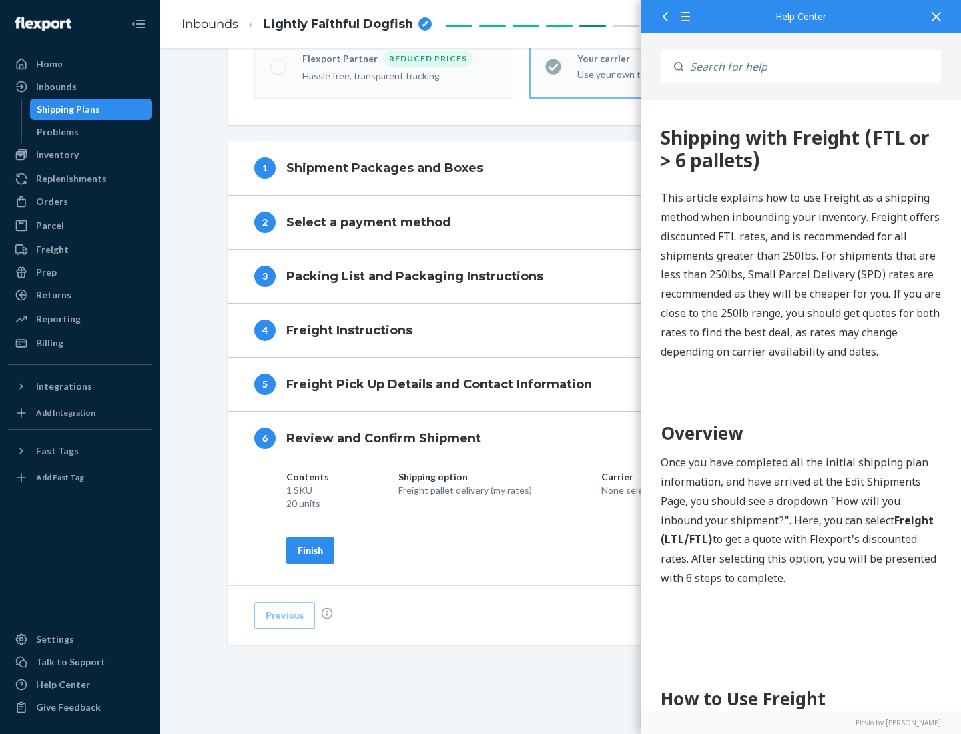
scroll to position [459, 0]
click at [310, 550] on div "Finish" at bounding box center [310, 550] width 25 height 13
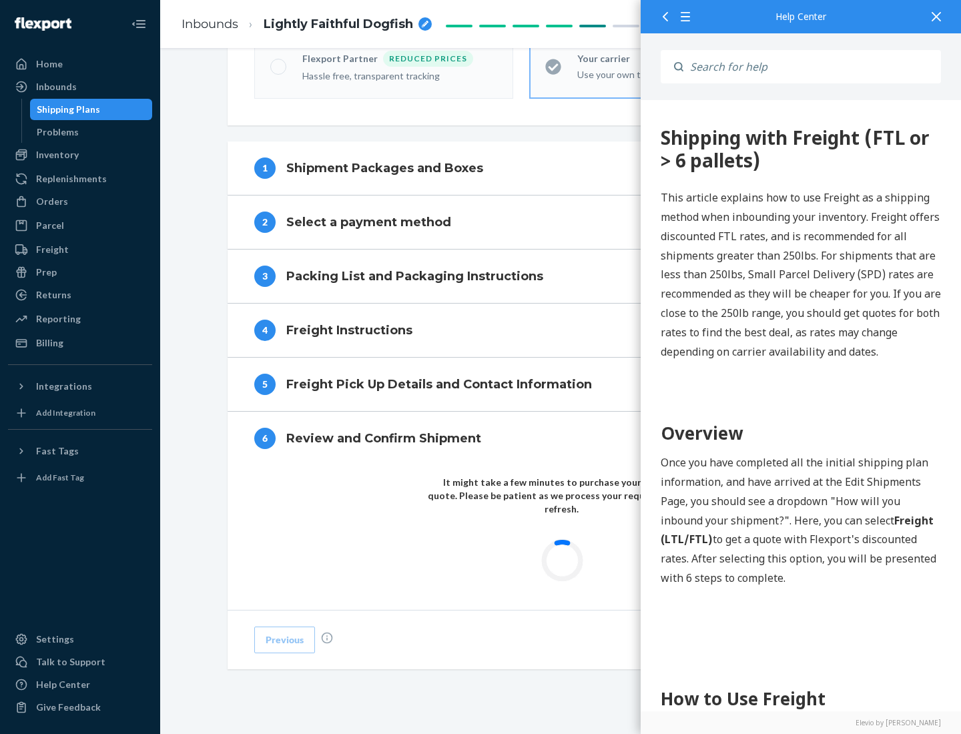
scroll to position [392, 0]
